Goal: Information Seeking & Learning: Check status

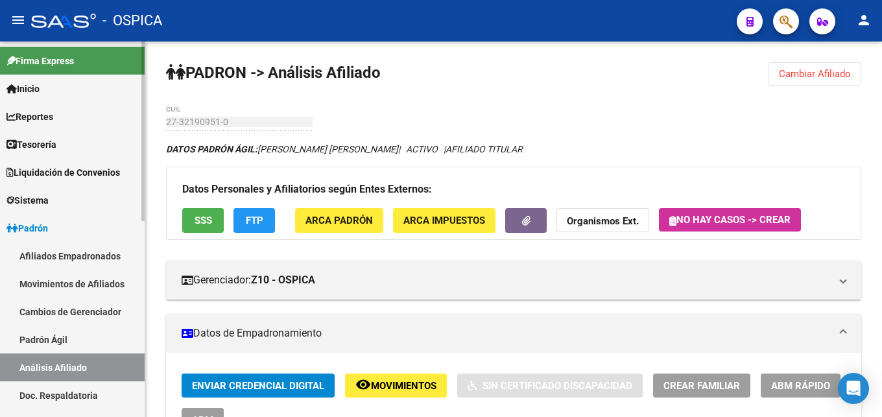
click at [797, 80] on button "Cambiar Afiliado" at bounding box center [815, 73] width 93 height 23
click at [45, 338] on link "Padrón Ágil" at bounding box center [72, 340] width 145 height 28
click at [47, 340] on link "Padrón Ágil" at bounding box center [72, 340] width 145 height 28
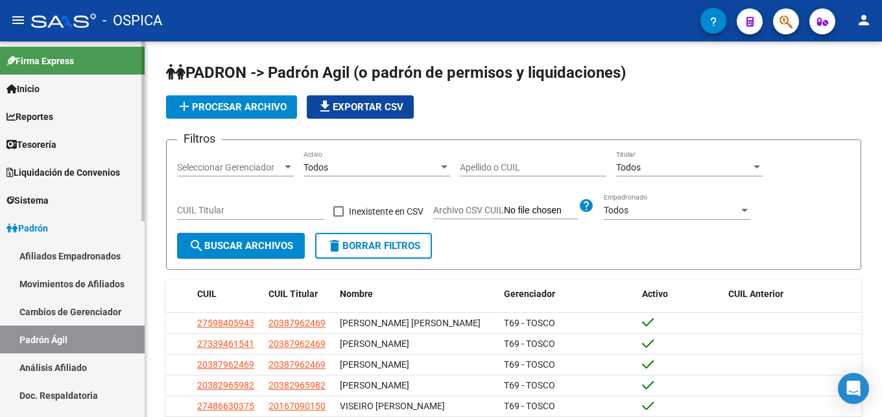
click at [61, 372] on link "Análisis Afiliado" at bounding box center [72, 368] width 145 height 28
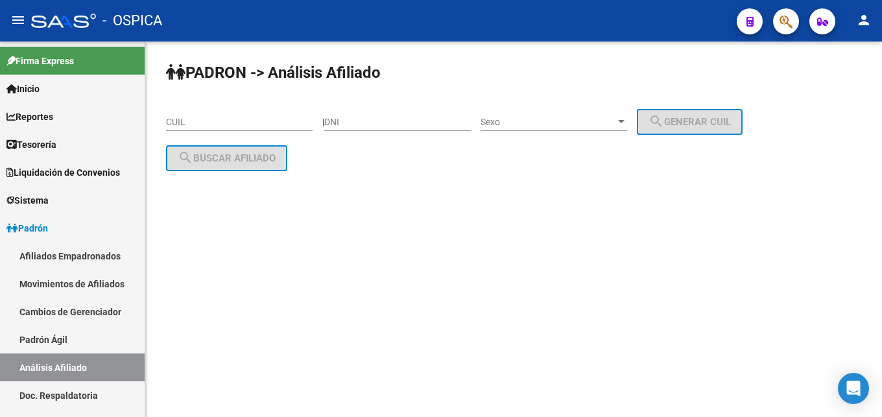
click at [192, 119] on input "CUIL" at bounding box center [239, 122] width 147 height 11
paste input "20-40346179-3"
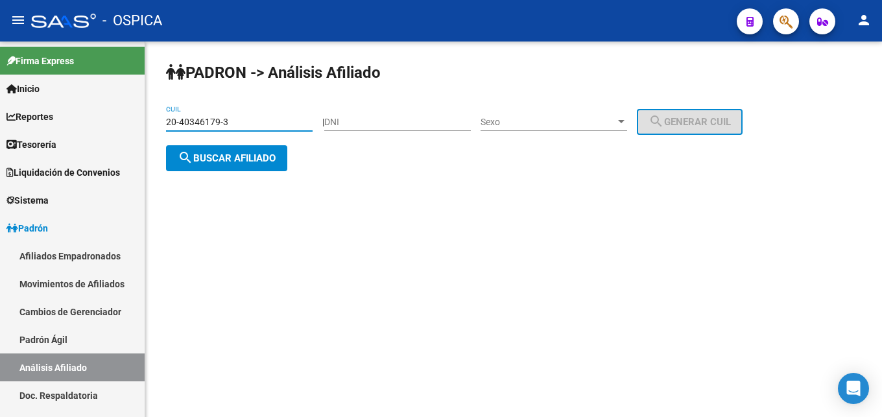
type input "20-40346179-3"
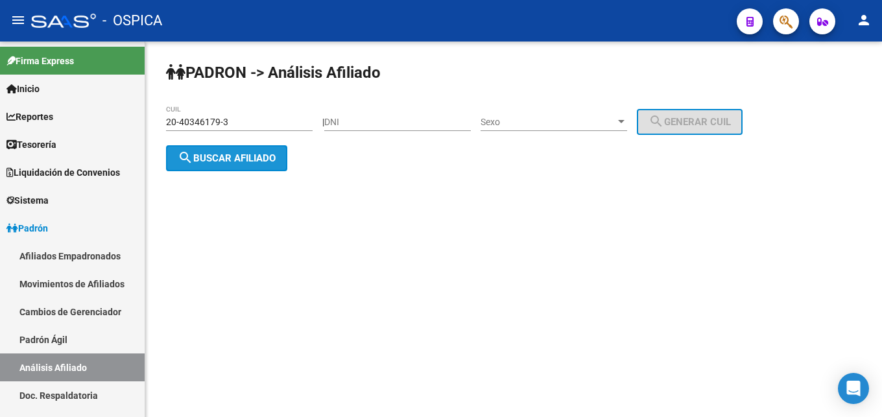
click at [219, 161] on span "search Buscar afiliado" at bounding box center [227, 158] width 98 height 12
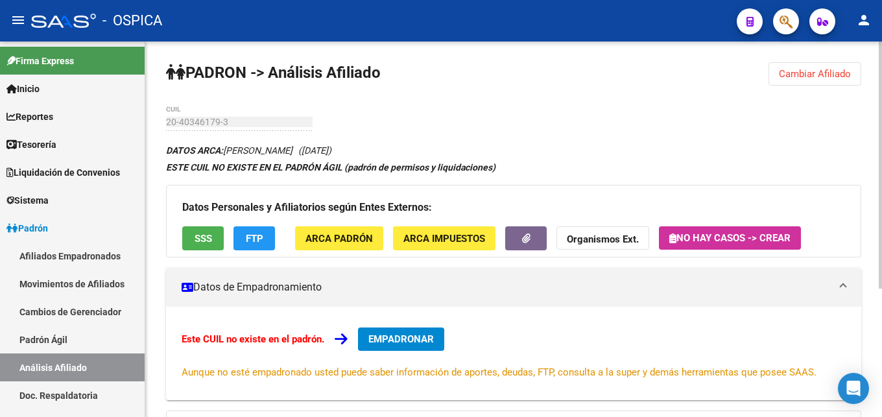
scroll to position [196, 0]
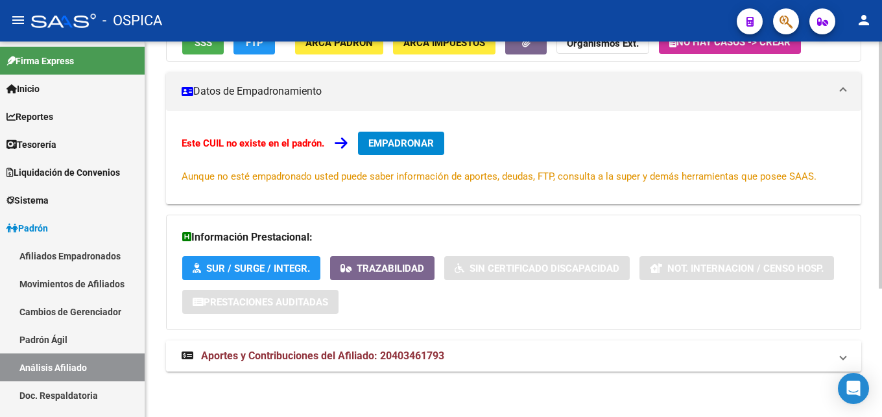
click at [362, 361] on span "Aportes y Contribuciones del Afiliado: 20403461793" at bounding box center [322, 356] width 243 height 12
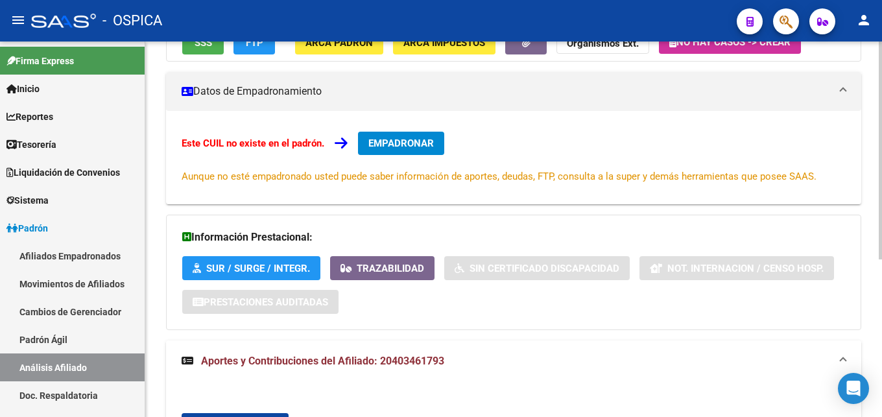
scroll to position [530, 0]
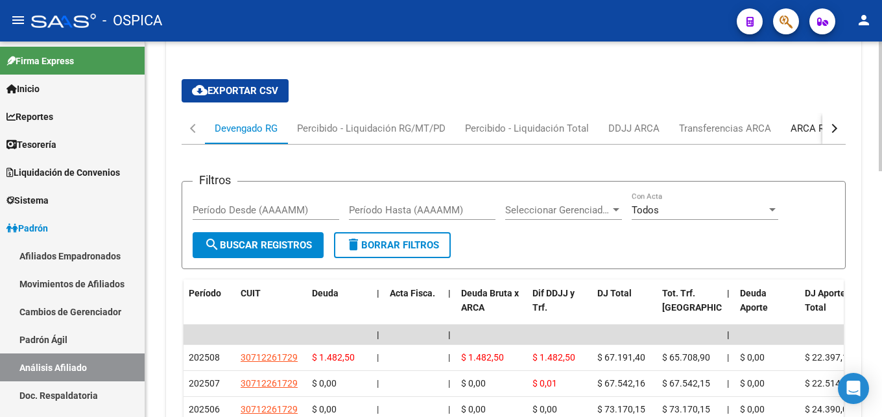
click at [795, 128] on div "ARCA Relaciones Laborales" at bounding box center [851, 128] width 121 height 14
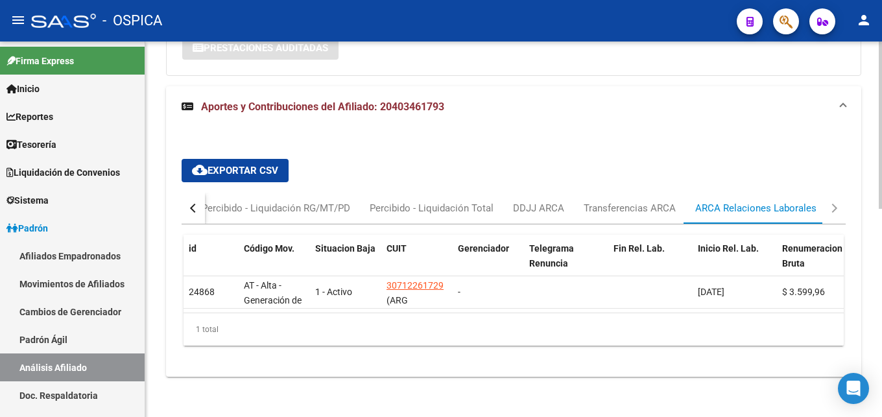
scroll to position [456, 0]
